Goal: Transaction & Acquisition: Purchase product/service

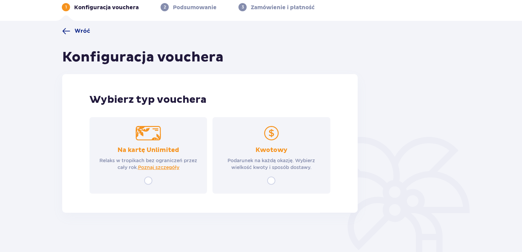
scroll to position [34, 0]
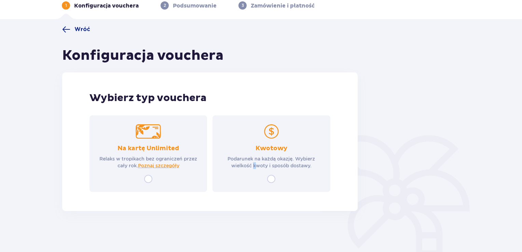
click at [253, 173] on div "Kwotowy Podarunek na każdą okazję. Wybierz wielkość kwoty i sposób dostawy." at bounding box center [270, 153] width 117 height 76
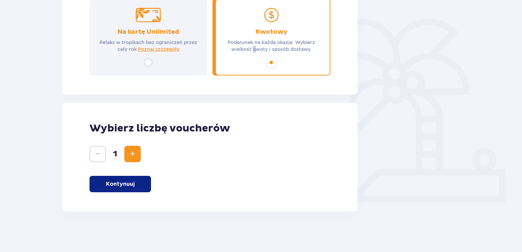
scroll to position [151, 0]
drag, startPoint x: 265, startPoint y: 150, endPoint x: 247, endPoint y: 149, distance: 18.1
click at [264, 149] on div "1" at bounding box center [209, 153] width 241 height 16
click at [131, 179] on button "Kontynuuj" at bounding box center [119, 183] width 61 height 16
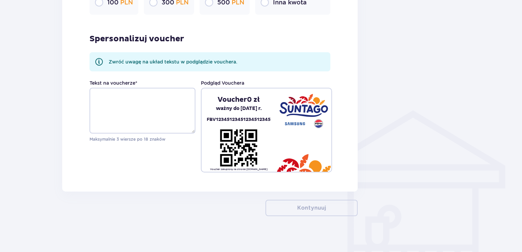
scroll to position [449, 0]
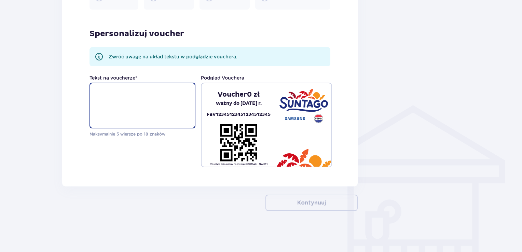
click at [172, 117] on textarea "Tekst na voucherze *" at bounding box center [142, 106] width 106 height 46
paste textarea "❤️"
type textarea "Wszystkiego Najlepszego Rumpel ❤️"
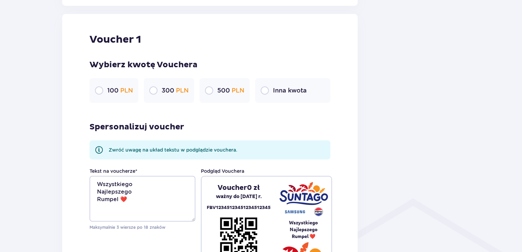
scroll to position [313, 0]
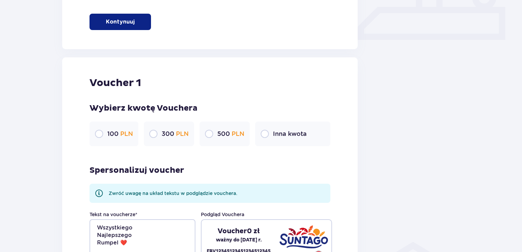
click at [168, 134] on p "300 PLN" at bounding box center [174, 134] width 27 height 8
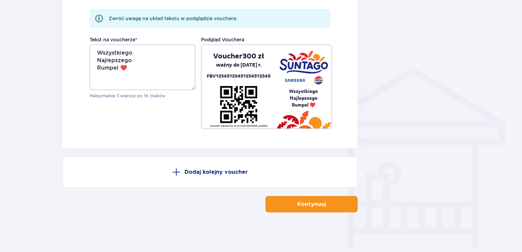
scroll to position [489, 0]
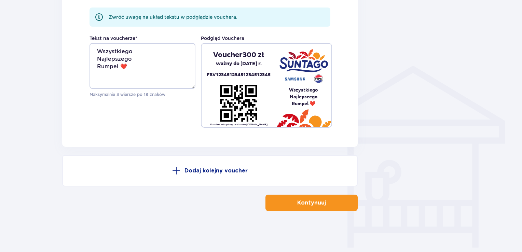
click at [302, 200] on p "Kontynuuj" at bounding box center [311, 203] width 29 height 8
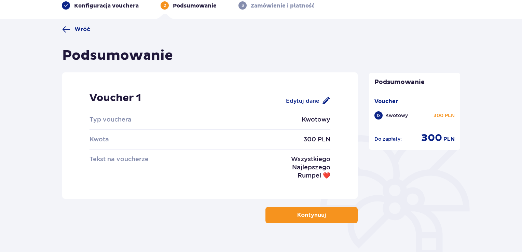
scroll to position [56, 0]
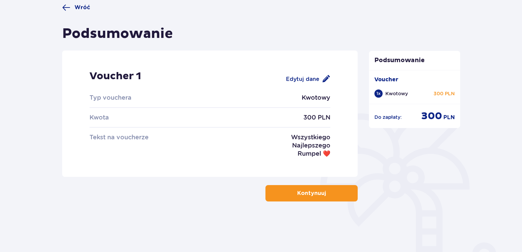
click at [302, 190] on p "Kontynuuj" at bounding box center [311, 193] width 29 height 8
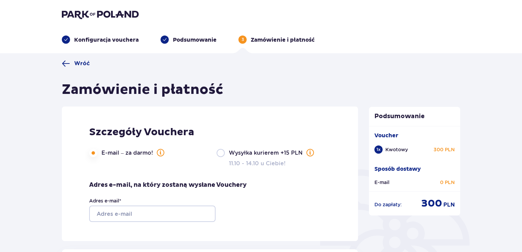
drag, startPoint x: 70, startPoint y: 66, endPoint x: 55, endPoint y: 45, distance: 26.0
click at [69, 66] on span "Wróć" at bounding box center [76, 63] width 28 height 8
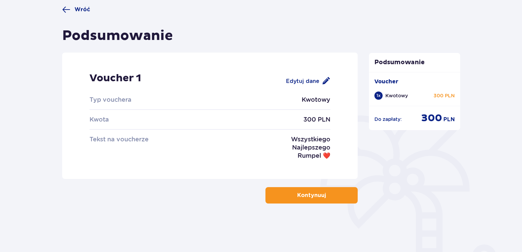
scroll to position [56, 0]
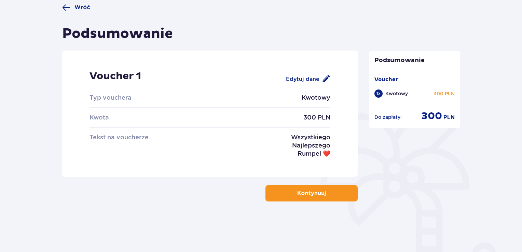
click at [313, 147] on p "Najlepszego" at bounding box center [311, 145] width 38 height 8
click at [295, 145] on p "Najlepszego" at bounding box center [311, 145] width 38 height 8
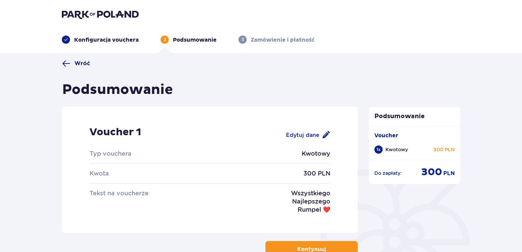
click at [82, 61] on span "Wróć" at bounding box center [82, 64] width 16 height 8
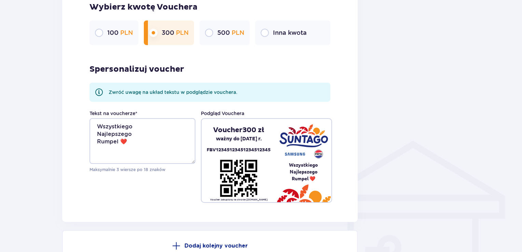
scroll to position [489, 0]
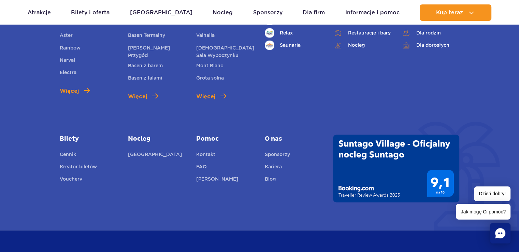
scroll to position [1263, 0]
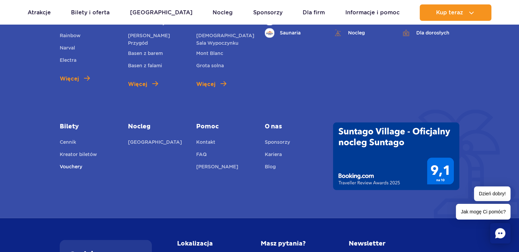
click at [63, 162] on link "Vouchery" at bounding box center [71, 167] width 23 height 10
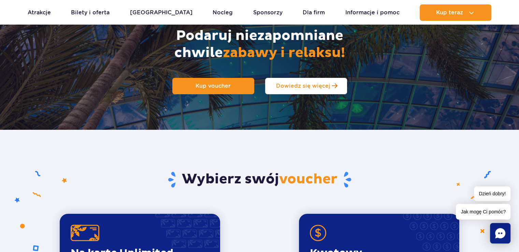
click at [337, 83] on link "Dowiedz się więcej" at bounding box center [306, 86] width 82 height 16
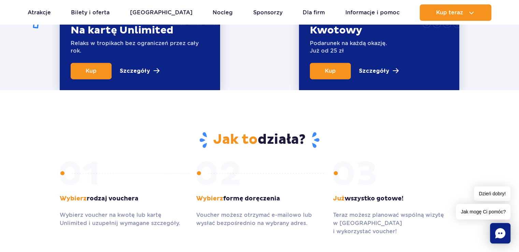
scroll to position [334, 0]
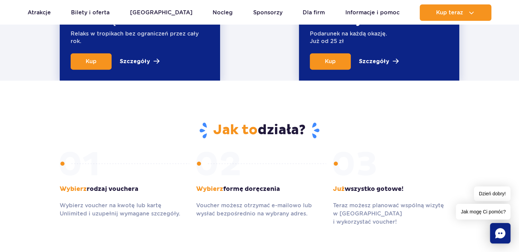
click at [502, 232] on icon "Chat" at bounding box center [500, 233] width 10 height 10
